Goal: Answer question/provide support

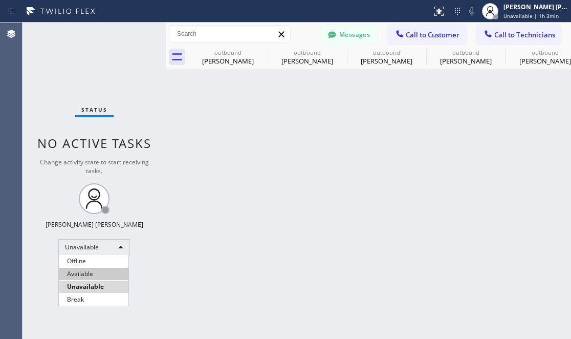
click at [95, 273] on li "Available" at bounding box center [94, 273] width 70 height 12
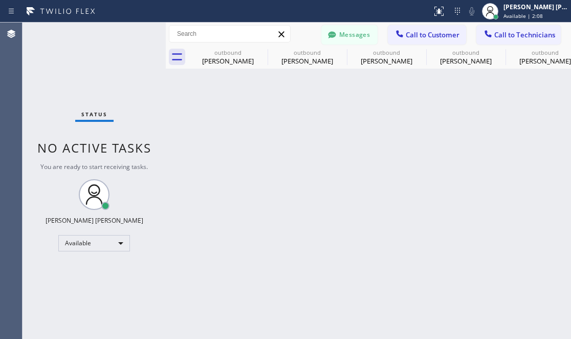
drag, startPoint x: 98, startPoint y: 276, endPoint x: 56, endPoint y: 213, distance: 76.0
click at [99, 277] on div "Status No active tasks You are ready to start receiving tasks. [PERSON_NAME] [P…" at bounding box center [93, 180] width 143 height 316
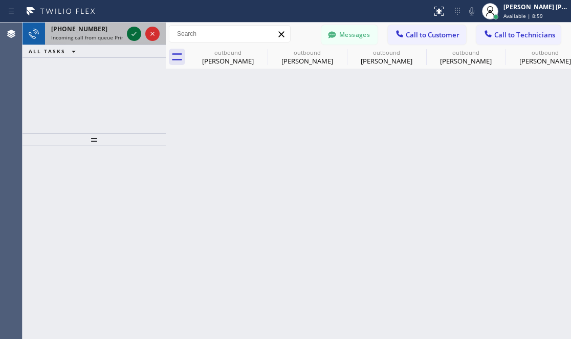
click at [133, 34] on icon at bounding box center [134, 34] width 12 height 12
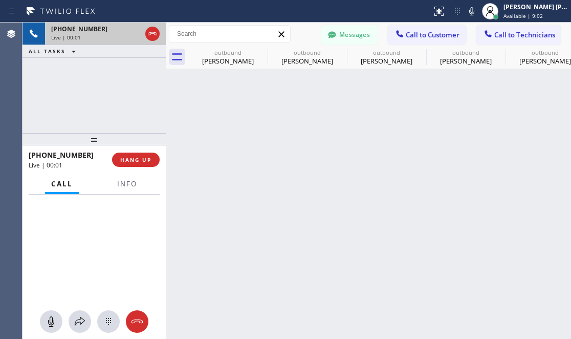
click at [70, 87] on div "[PHONE_NUMBER] Live | 00:01 ALL TASKS ALL TASKS ACTIVE TASKS TASKS IN WRAP UP" at bounding box center [93, 77] width 143 height 110
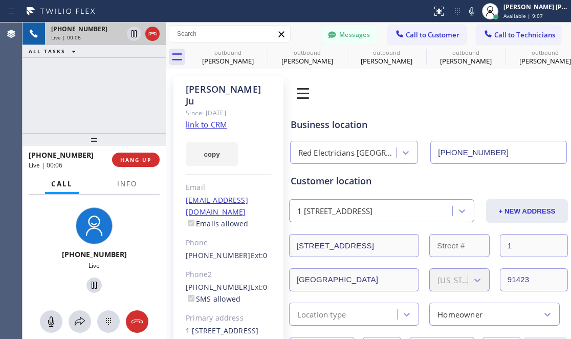
click at [44, 97] on div "[PHONE_NUMBER] Live | 00:06 ALL TASKS ALL TASKS ACTIVE TASKS TASKS IN WRAP UP" at bounding box center [93, 77] width 143 height 110
click at [216, 119] on link "link to CRM" at bounding box center [206, 124] width 41 height 10
click at [58, 78] on div "[PHONE_NUMBER] Live | 00:26 ALL TASKS ALL TASKS ACTIVE TASKS TASKS IN WRAP UP" at bounding box center [93, 77] width 143 height 110
click at [32, 216] on div "[PHONE_NUMBER] Live" at bounding box center [93, 251] width 143 height 114
click at [35, 208] on div "[PHONE_NUMBER] Live" at bounding box center [93, 251] width 143 height 114
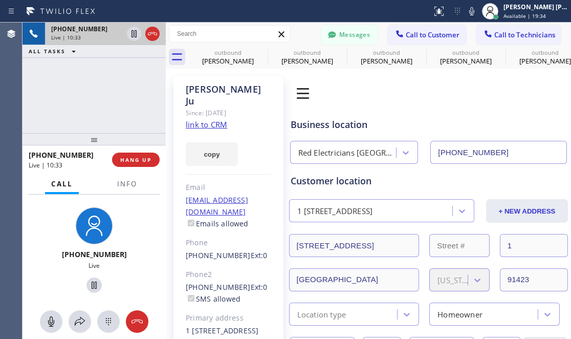
click at [35, 230] on div "[PHONE_NUMBER] Live" at bounding box center [93, 251] width 143 height 114
click at [39, 259] on div "[PHONE_NUMBER] Live" at bounding box center [93, 251] width 143 height 114
click at [144, 161] on span "HANG UP" at bounding box center [135, 159] width 31 height 7
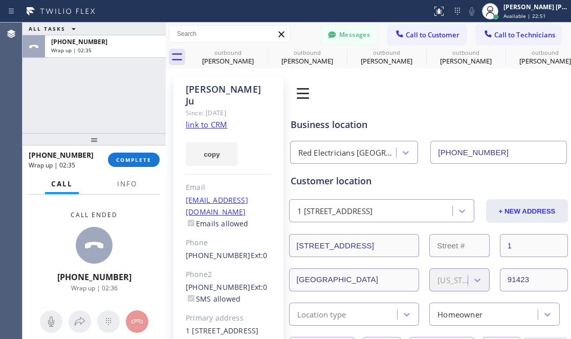
click at [39, 221] on div "Call ended [PHONE_NUMBER] Wrap up | 02:36" at bounding box center [93, 251] width 143 height 114
click at [130, 150] on div "[PHONE_NUMBER] Wrap up | 07:29 COMPLETE" at bounding box center [94, 159] width 131 height 27
click at [127, 161] on span "COMPLETE" at bounding box center [133, 159] width 35 height 7
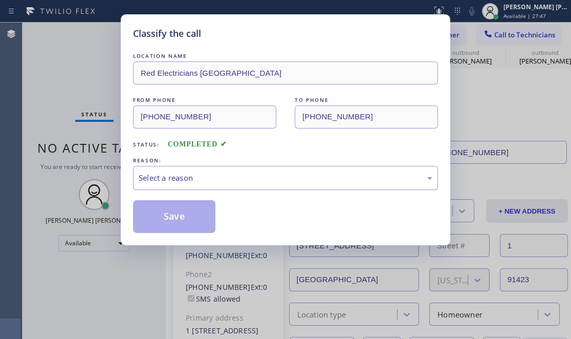
click at [214, 182] on div "Select a reason" at bounding box center [286, 178] width 294 height 12
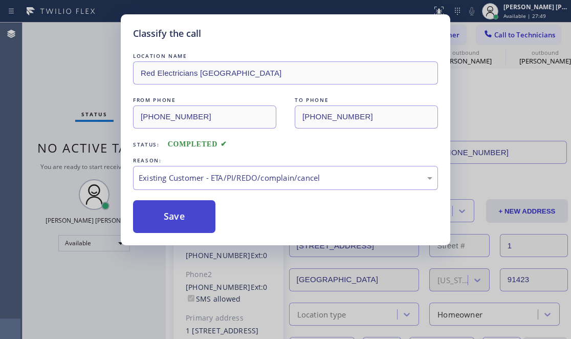
click at [149, 218] on button "Save" at bounding box center [174, 216] width 82 height 33
click at [170, 218] on button "Save" at bounding box center [174, 216] width 82 height 33
type input "[PHONE_NUMBER]"
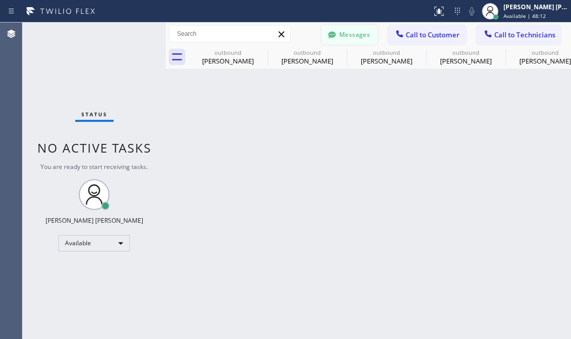
click at [346, 31] on button "Messages" at bounding box center [349, 34] width 56 height 19
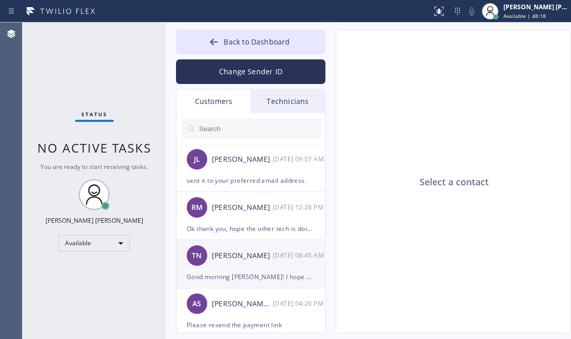
drag, startPoint x: 103, startPoint y: 302, endPoint x: 219, endPoint y: 276, distance: 119.5
click at [103, 302] on div "Status No active tasks You are ready to start receiving tasks. [PERSON_NAME] [P…" at bounding box center [93, 180] width 143 height 316
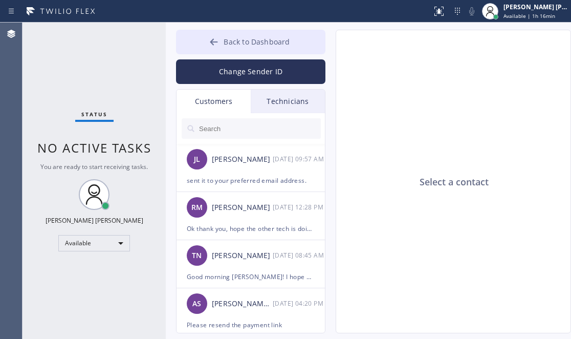
click at [247, 44] on span "Back to Dashboard" at bounding box center [256, 42] width 66 height 10
